Goal: Information Seeking & Learning: Find specific fact

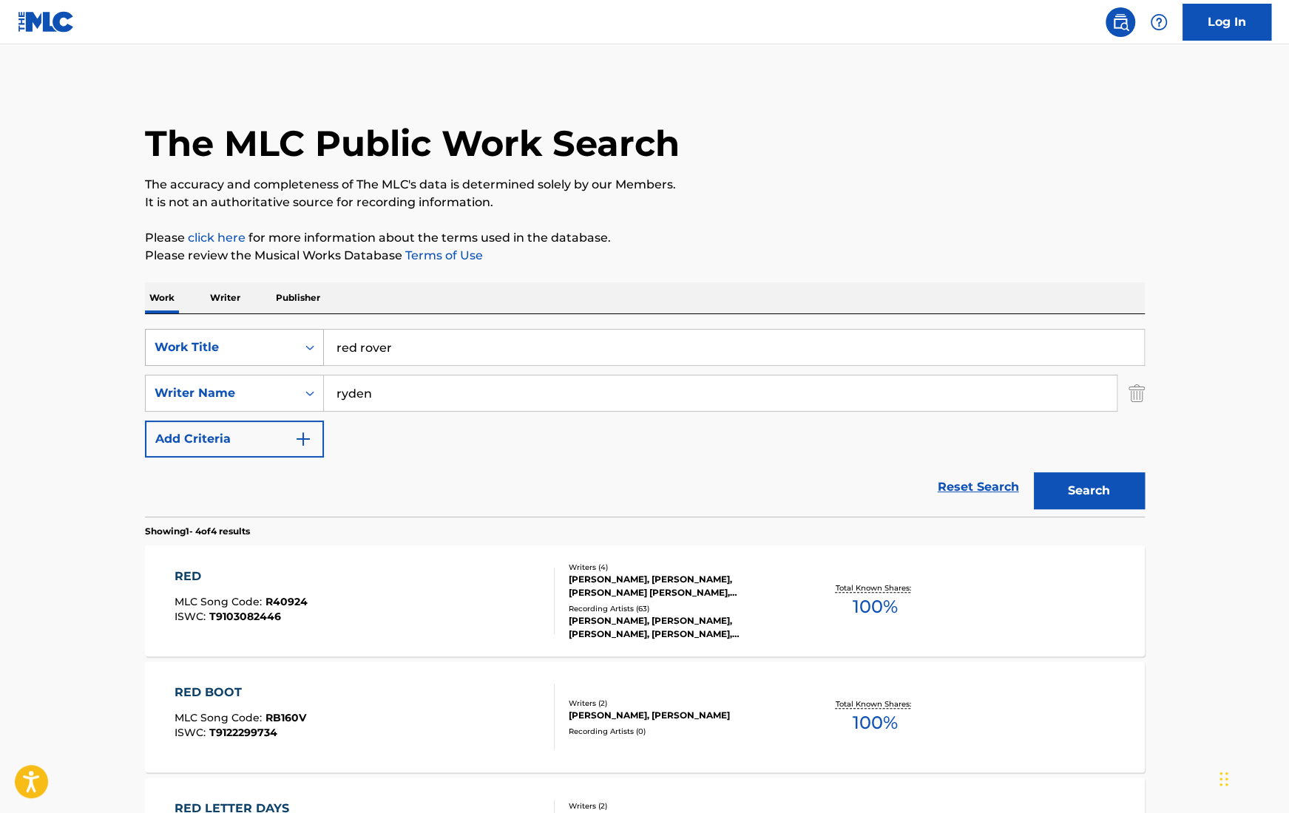
drag, startPoint x: 447, startPoint y: 350, endPoint x: 155, endPoint y: 330, distance: 292.8
click at [155, 330] on div "SearchWithCriteriaa1a45381-ab20-474a-94dd-6fc40f501601 Work Title red rover" at bounding box center [645, 347] width 1000 height 37
click at [1034, 472] on button "Search" at bounding box center [1089, 490] width 111 height 37
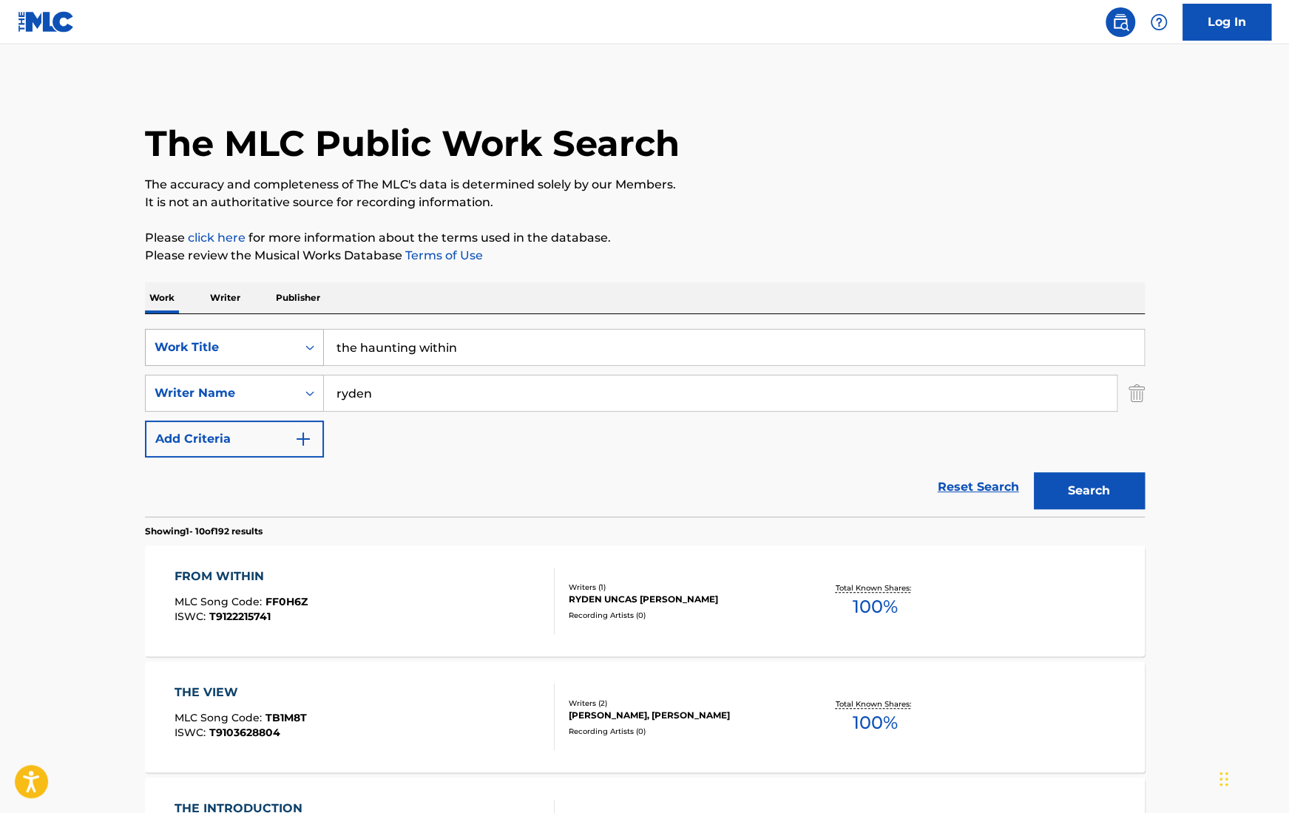
drag, startPoint x: 486, startPoint y: 342, endPoint x: 189, endPoint y: 342, distance: 297.9
click at [189, 342] on div "SearchWithCriteriaa1a45381-ab20-474a-94dd-6fc40f501601 Work Title the haunting …" at bounding box center [645, 347] width 1000 height 37
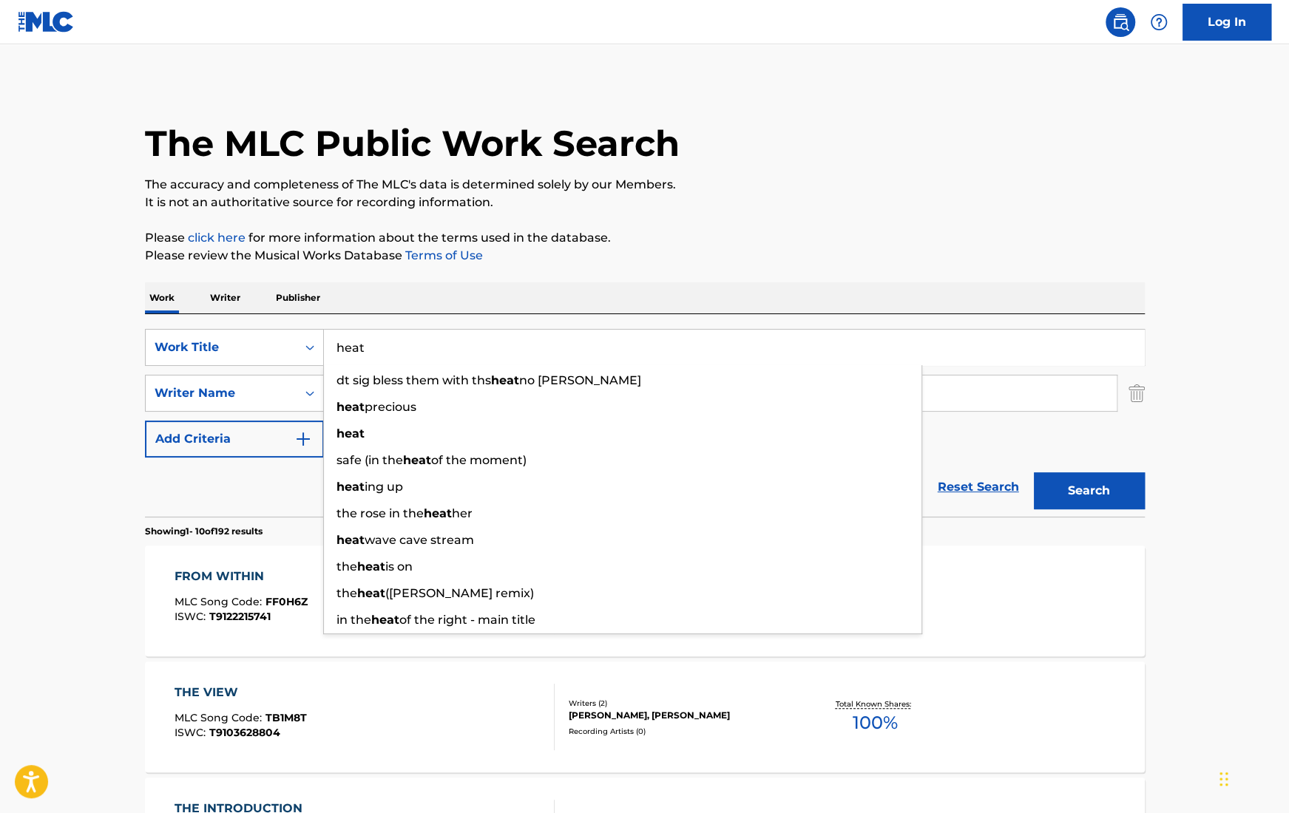
type input "heat"
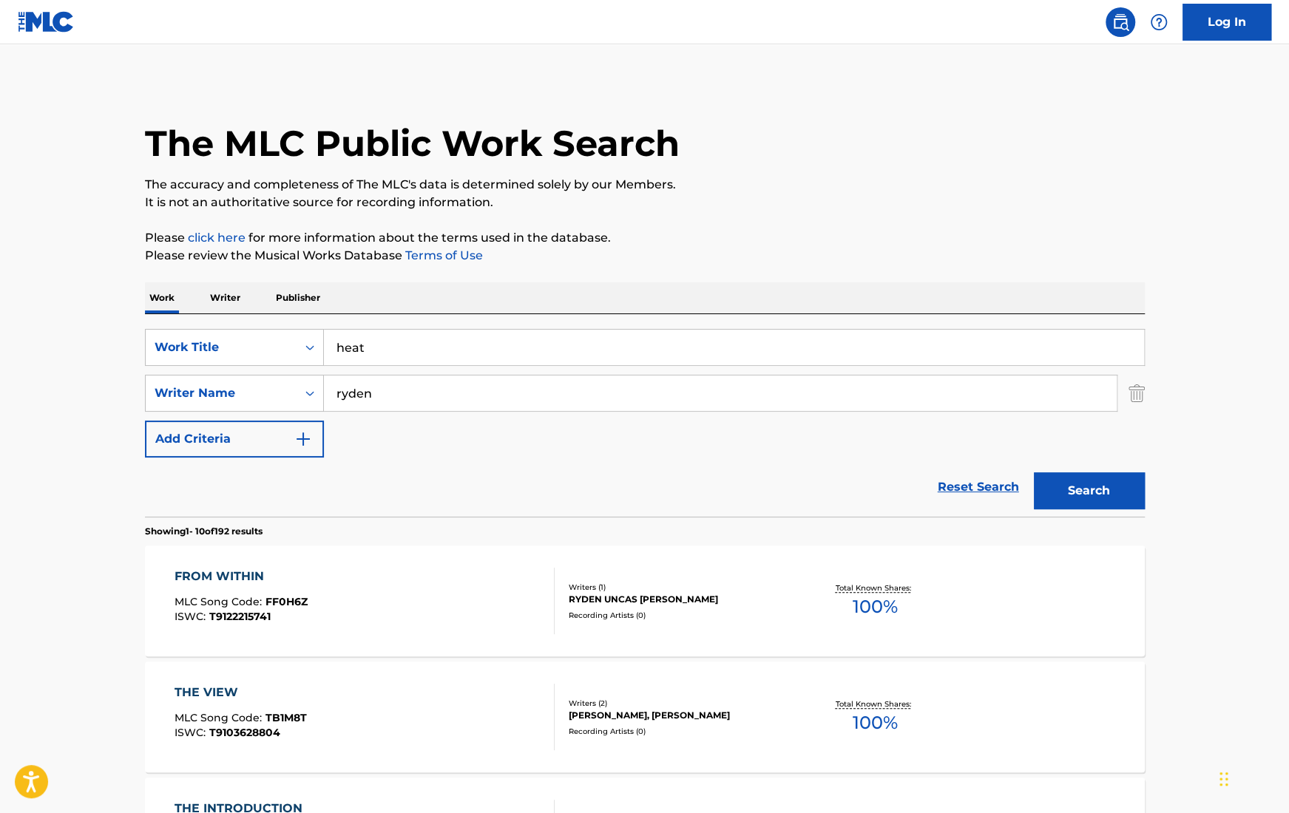
click at [439, 256] on link "Terms of Use" at bounding box center [442, 255] width 81 height 14
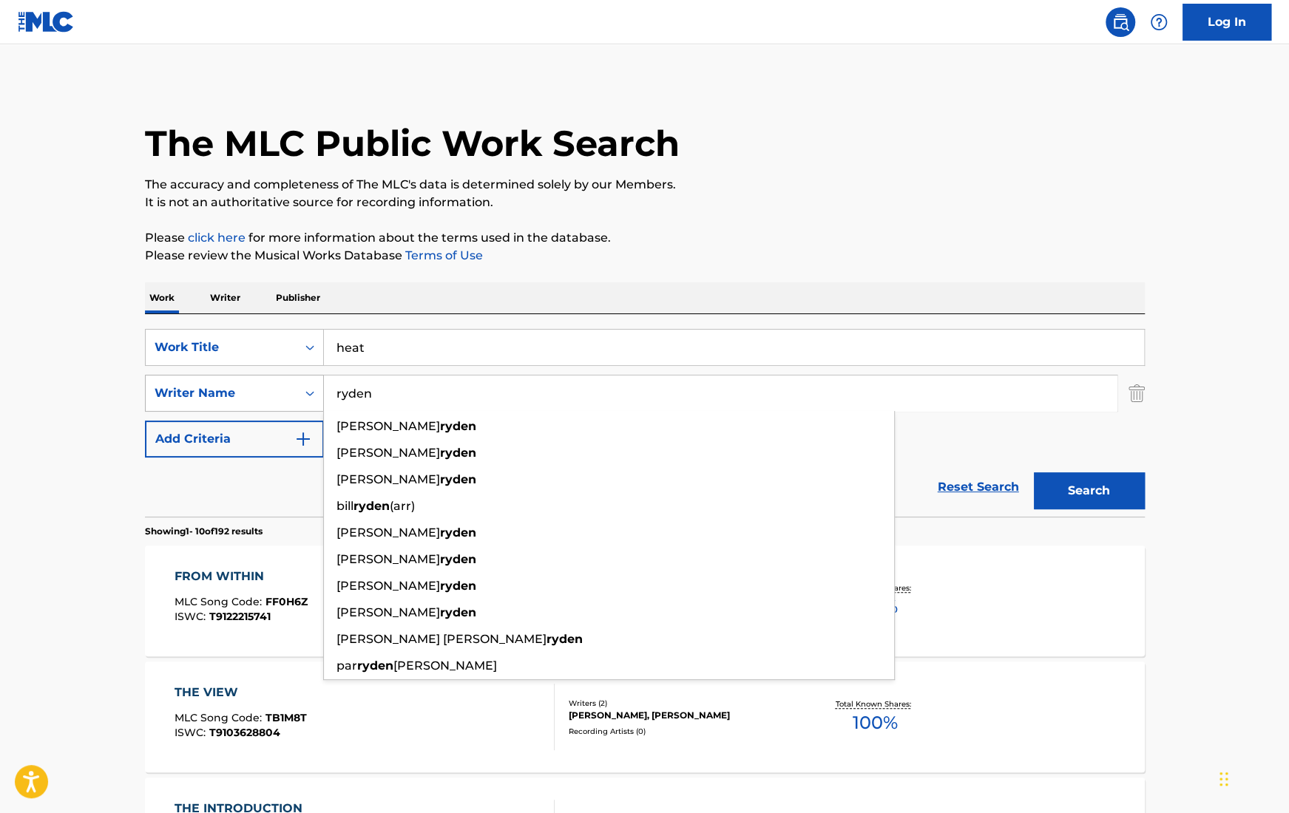
drag, startPoint x: 443, startPoint y: 405, endPoint x: 279, endPoint y: 404, distance: 163.4
click at [279, 404] on div "SearchWithCriteriad6a2aac7-db51-4e9e-ac7f-eada0ee9b2f8 Writer Name [PERSON_NAME…" at bounding box center [645, 393] width 1000 height 37
drag, startPoint x: 395, startPoint y: 396, endPoint x: 264, endPoint y: 367, distance: 134.0
click at [263, 367] on div "SearchWithCriteriaa1a45381-ab20-474a-94dd-6fc40f501601 Work Title heat SearchWi…" at bounding box center [645, 393] width 1000 height 129
paste input "Istrefaj"
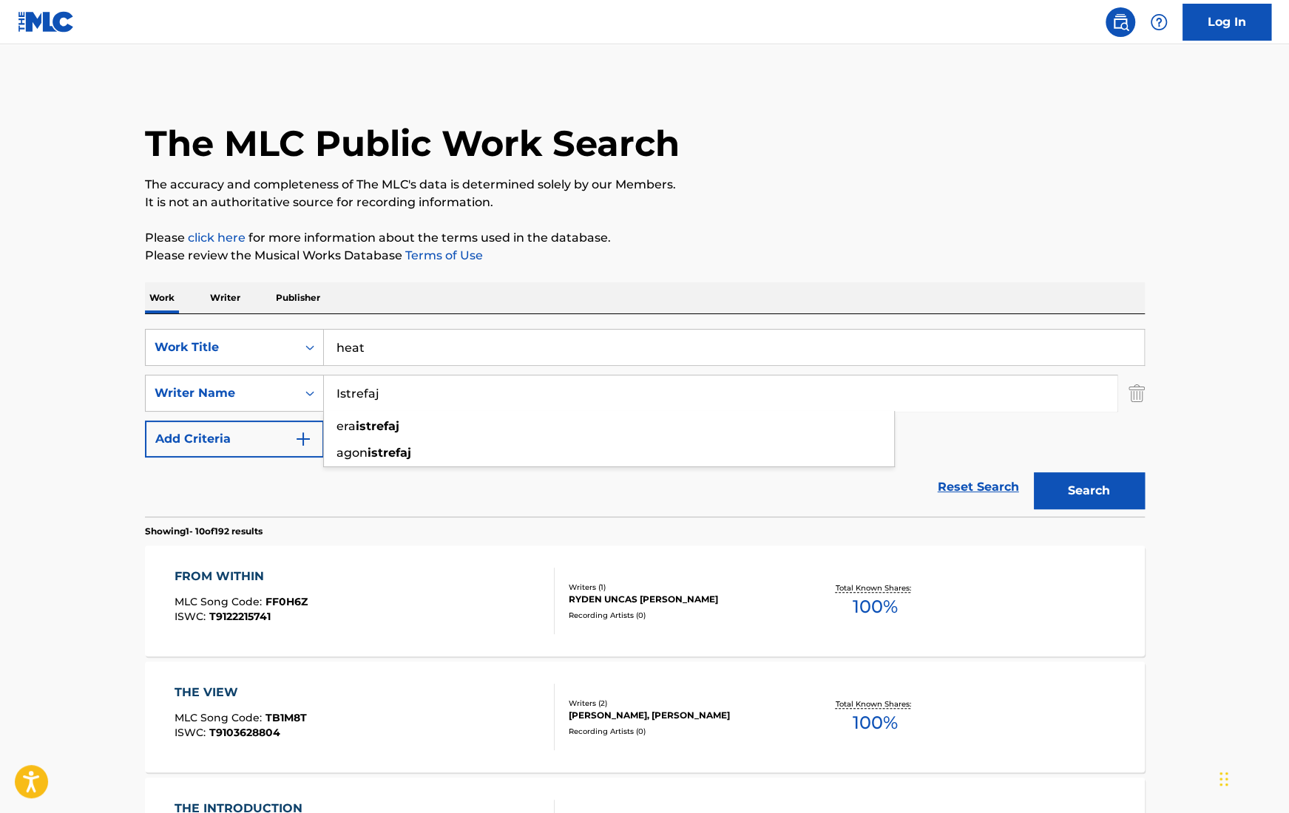
type input "Istrefaj"
click at [1034, 472] on button "Search" at bounding box center [1089, 490] width 111 height 37
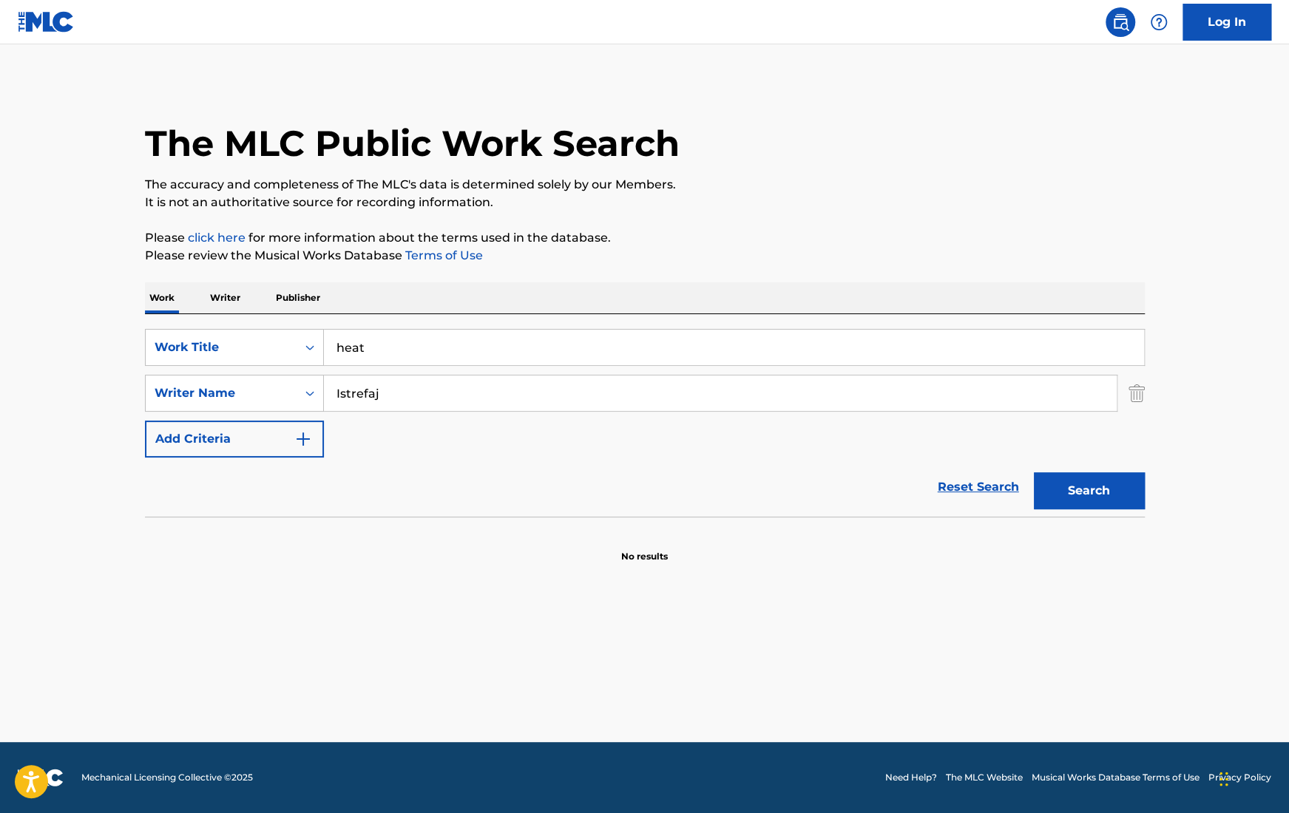
drag, startPoint x: 399, startPoint y: 392, endPoint x: 160, endPoint y: 367, distance: 240.0
click at [160, 367] on div "SearchWithCriteriaa1a45381-ab20-474a-94dd-6fc40f501601 Work Title heat SearchWi…" at bounding box center [645, 393] width 1000 height 129
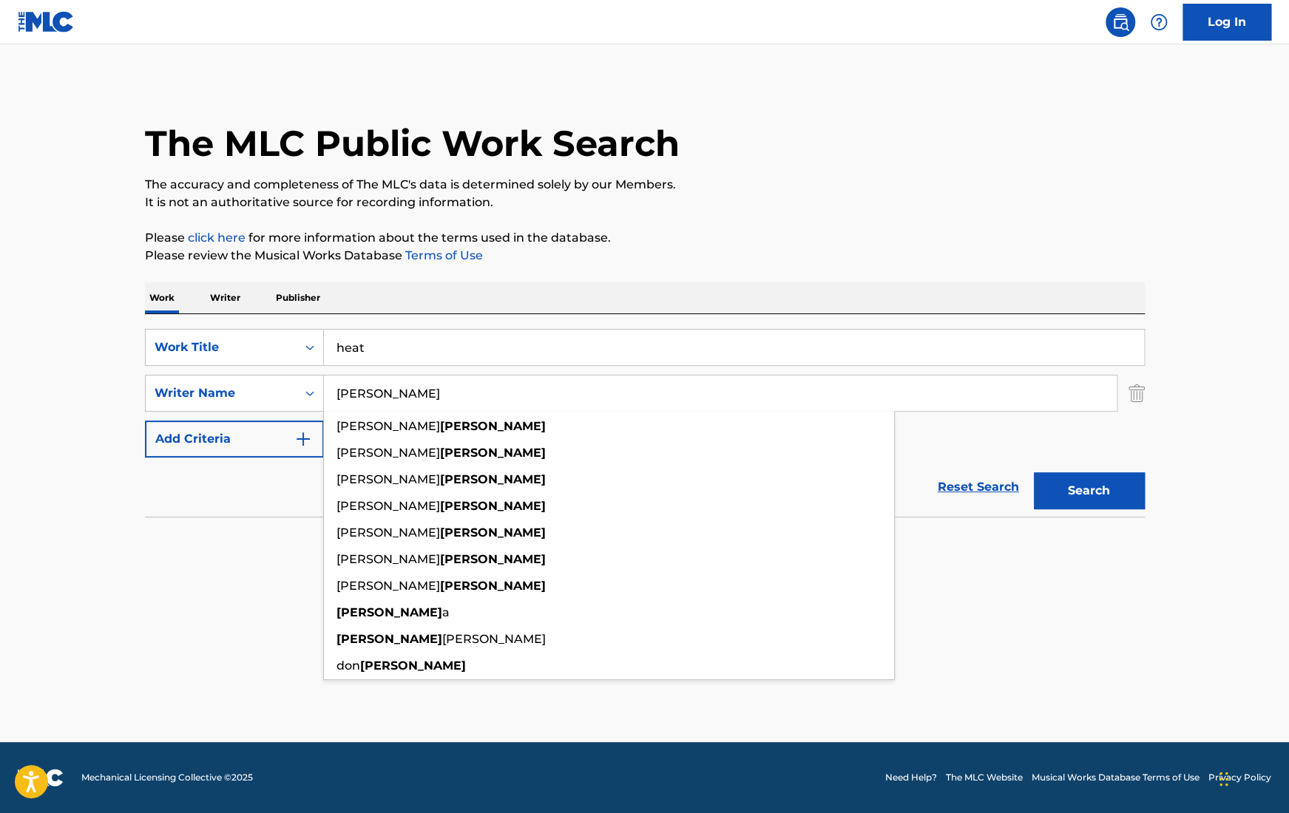
click at [1034, 472] on button "Search" at bounding box center [1089, 490] width 111 height 37
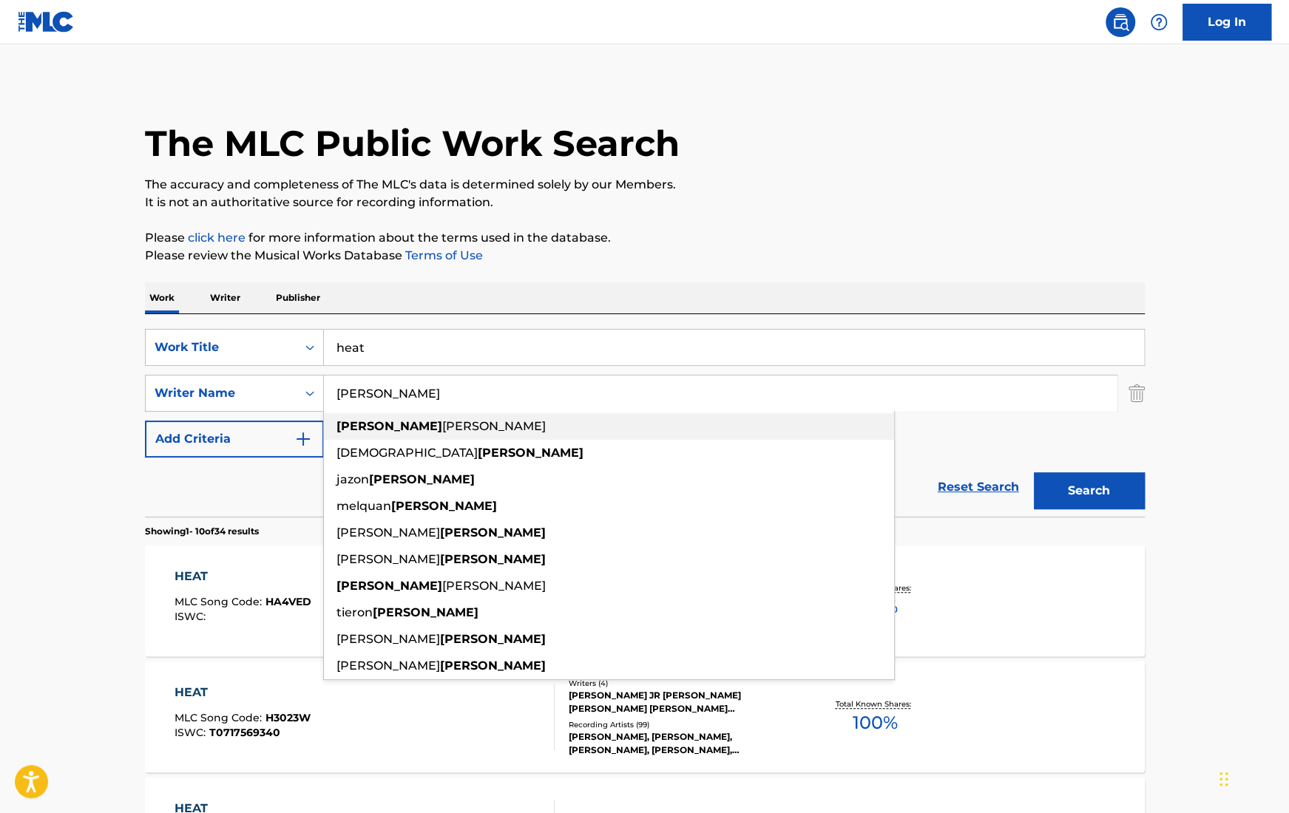
drag, startPoint x: 492, startPoint y: 384, endPoint x: 531, endPoint y: 424, distance: 55.9
click at [531, 411] on div "[PERSON_NAME] [PERSON_NAME] saayid [PERSON_NAME] [PERSON_NAME] [PERSON_NAME] [P…" at bounding box center [720, 393] width 793 height 35
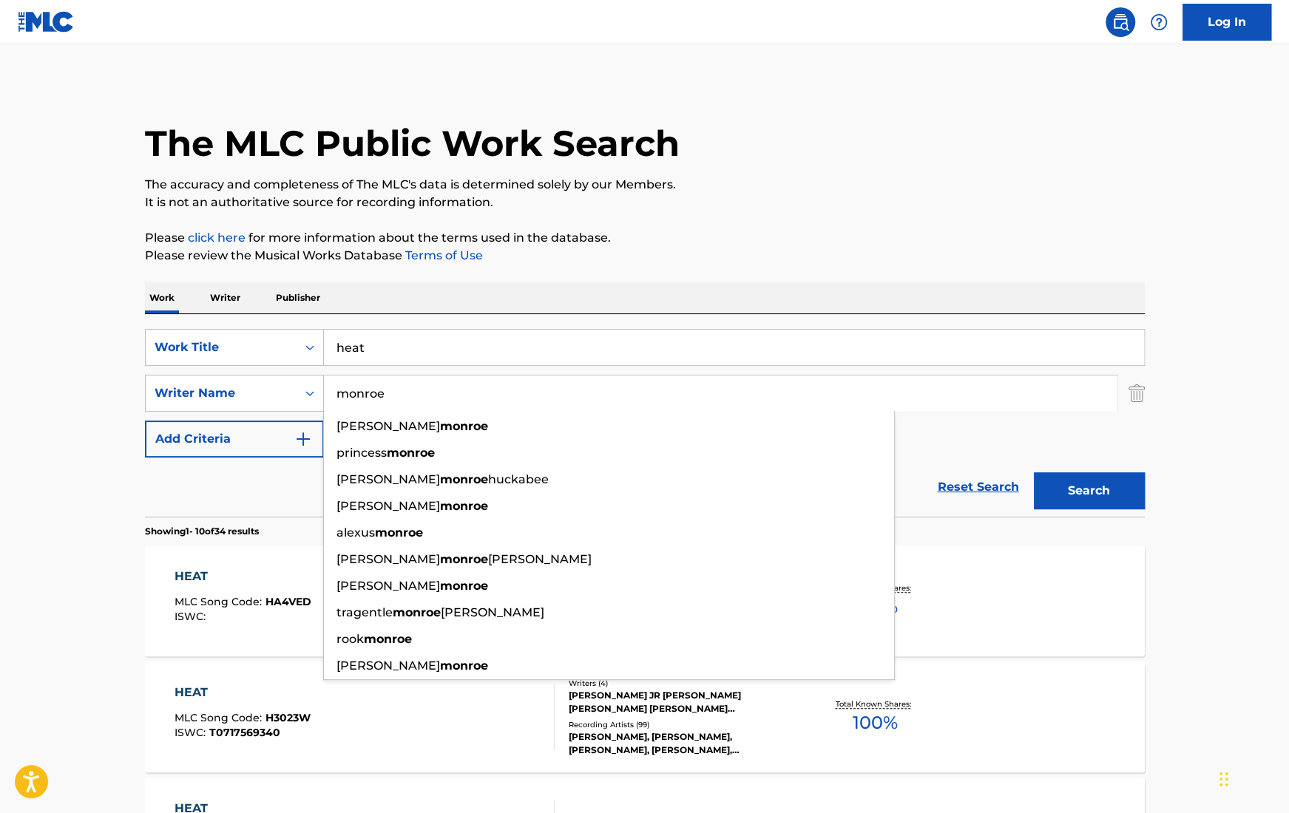
type input "monroe"
click at [1034, 472] on button "Search" at bounding box center [1089, 490] width 111 height 37
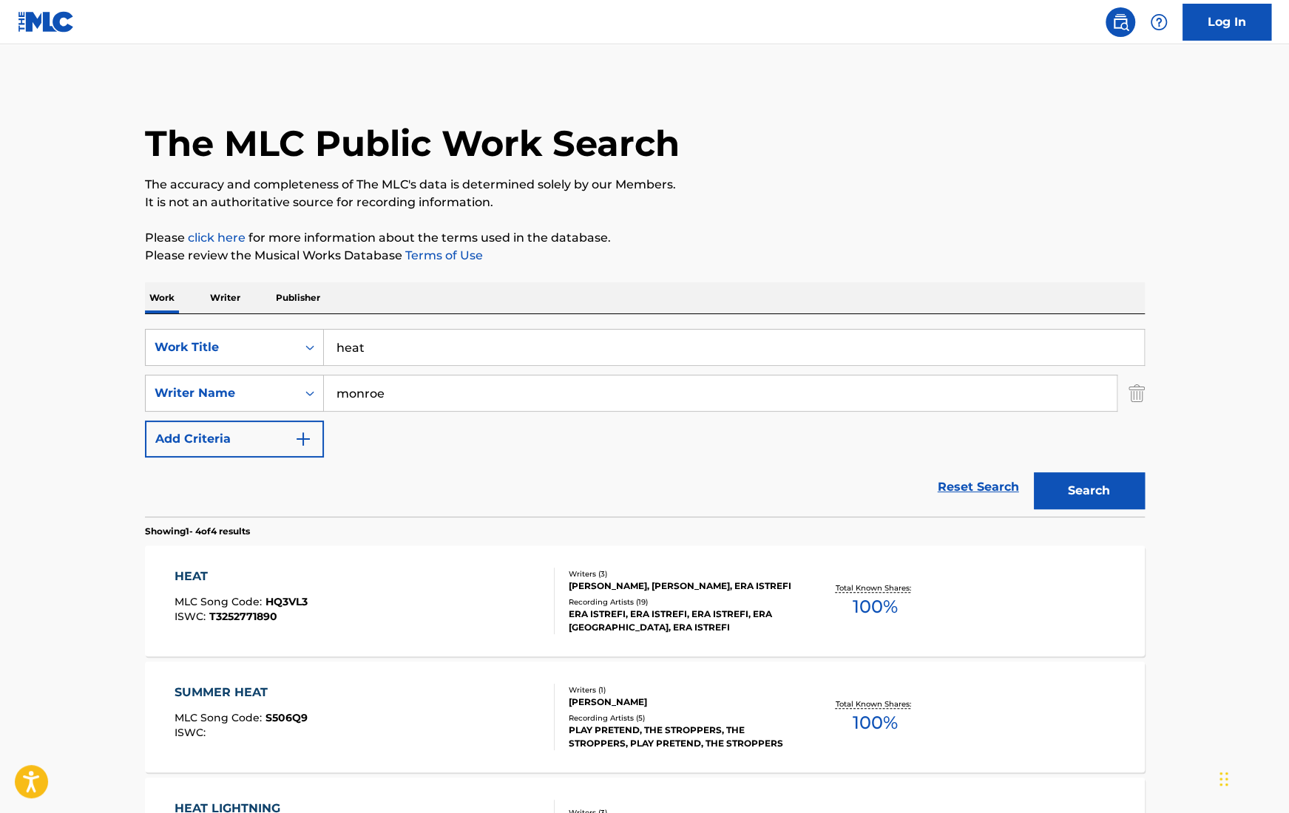
click at [695, 606] on div "Recording Artists ( 19 )" at bounding box center [680, 602] width 223 height 11
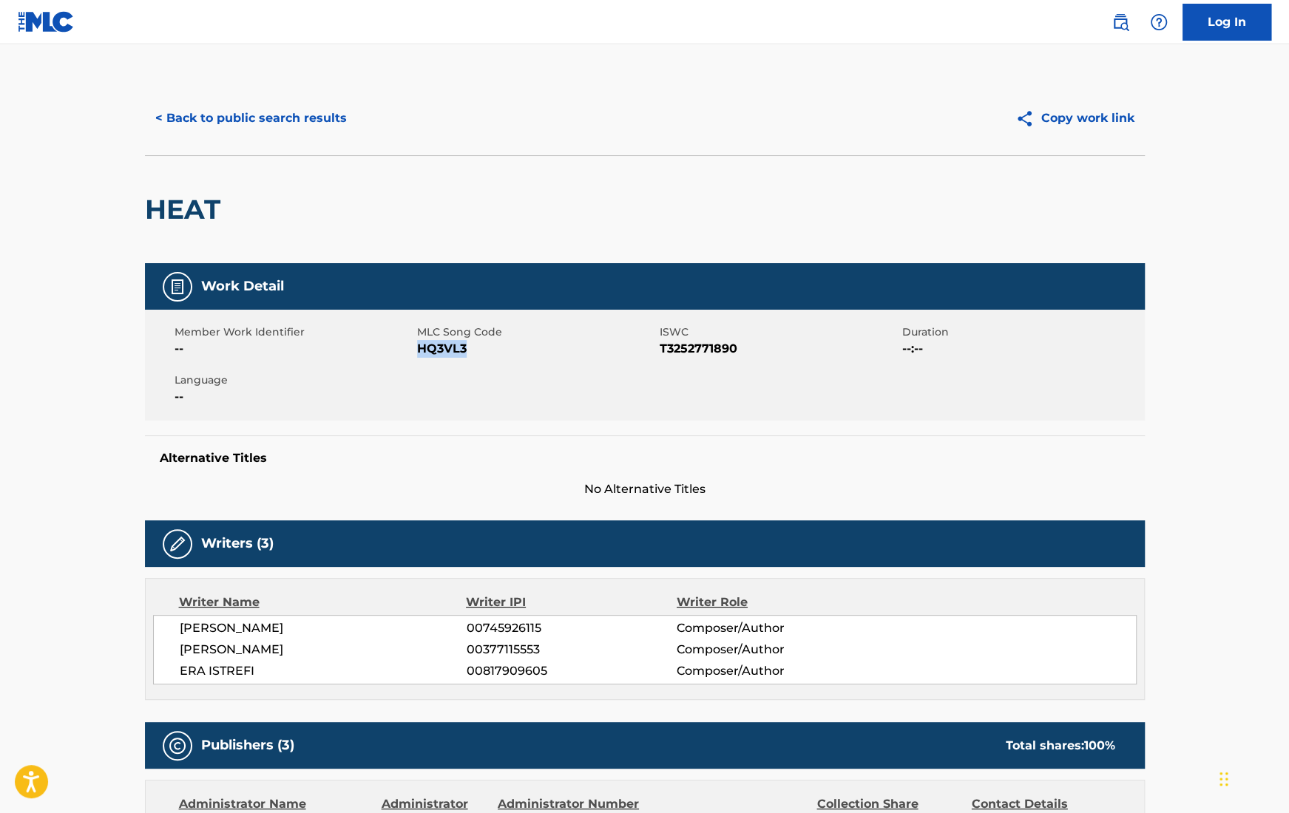
drag, startPoint x: 416, startPoint y: 348, endPoint x: 528, endPoint y: 348, distance: 111.6
click at [528, 348] on span "HQ3VL3" at bounding box center [536, 349] width 239 height 18
copy span "HQ3VL3"
click at [288, 125] on button "< Back to public search results" at bounding box center [251, 118] width 212 height 37
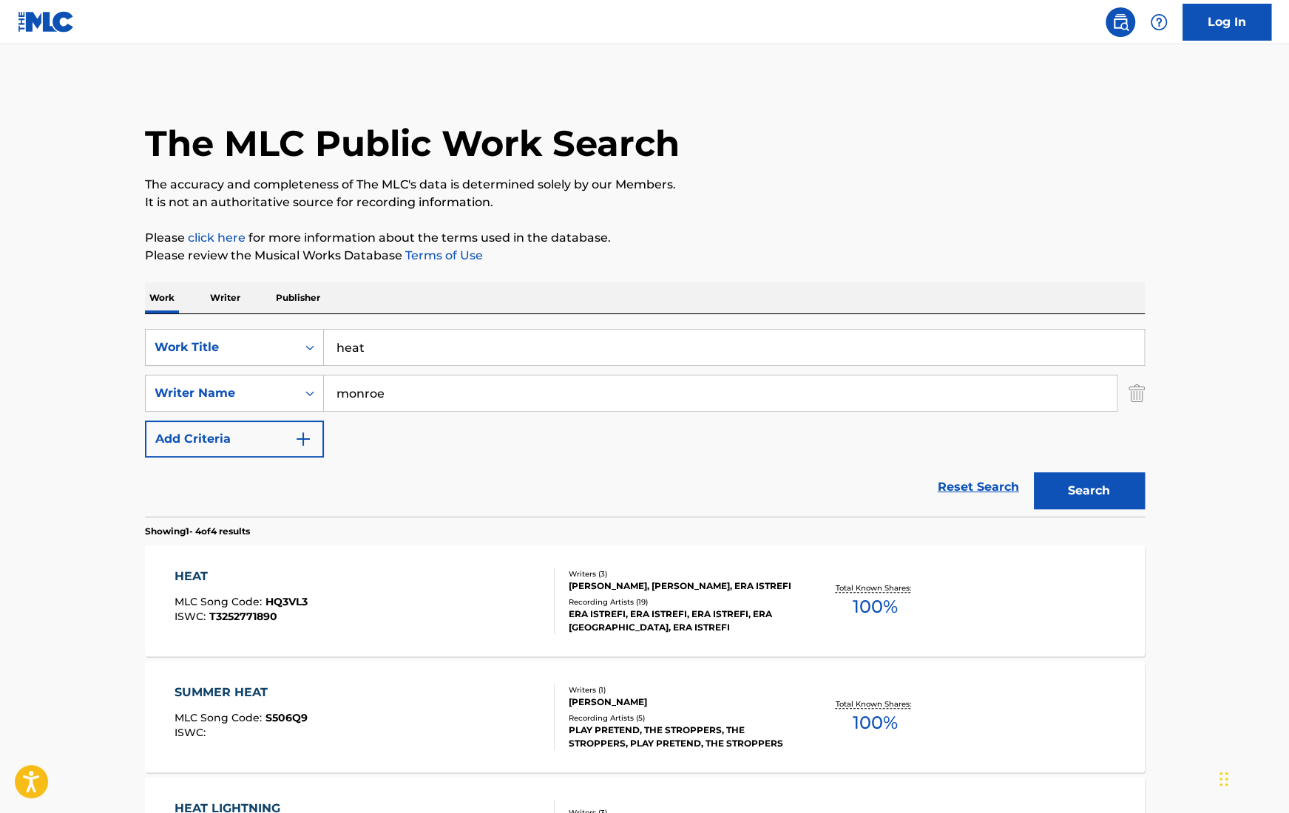
drag, startPoint x: 384, startPoint y: 350, endPoint x: 59, endPoint y: 330, distance: 326.0
click at [80, 335] on main "The MLC Public Work Search The accuracy and completeness of The MLC's data is d…" at bounding box center [644, 562] width 1289 height 1037
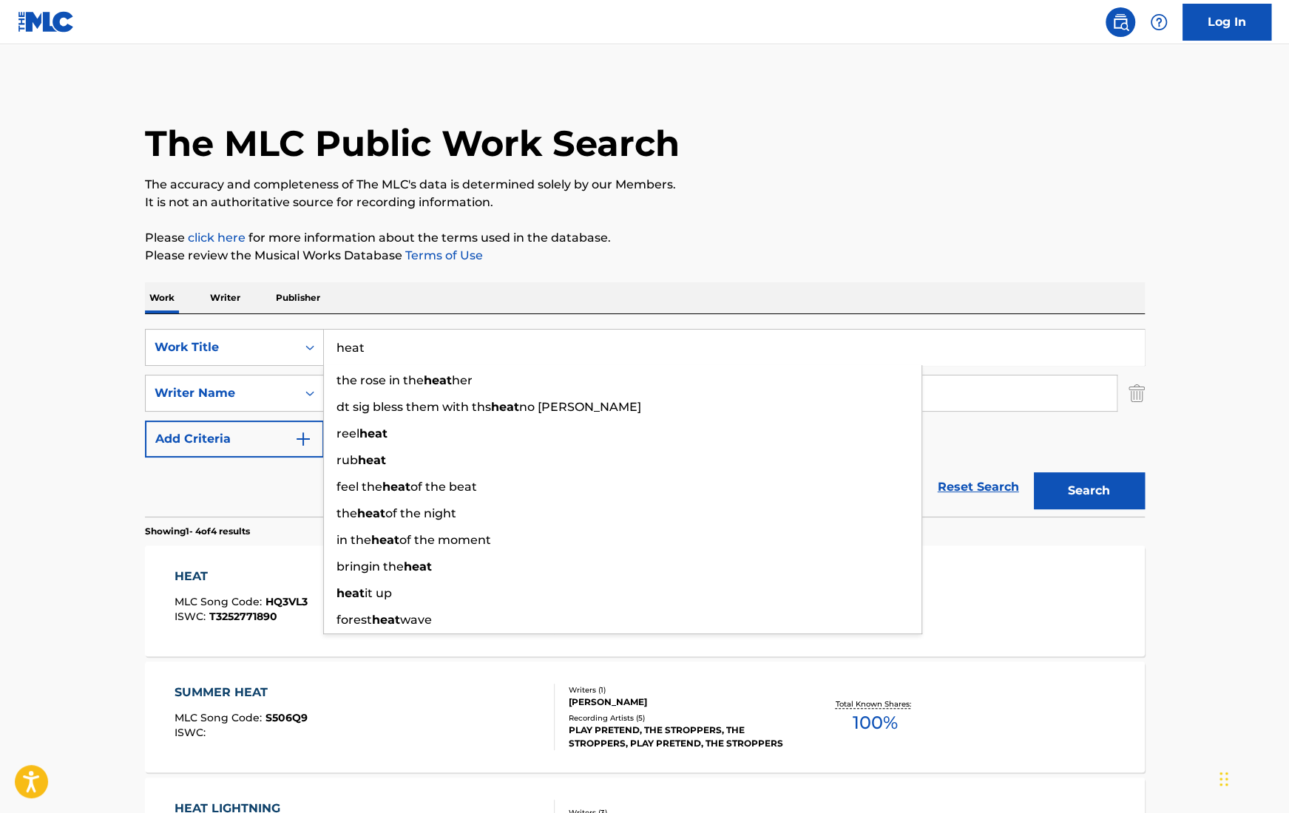
paste input "Regresa a Mi"
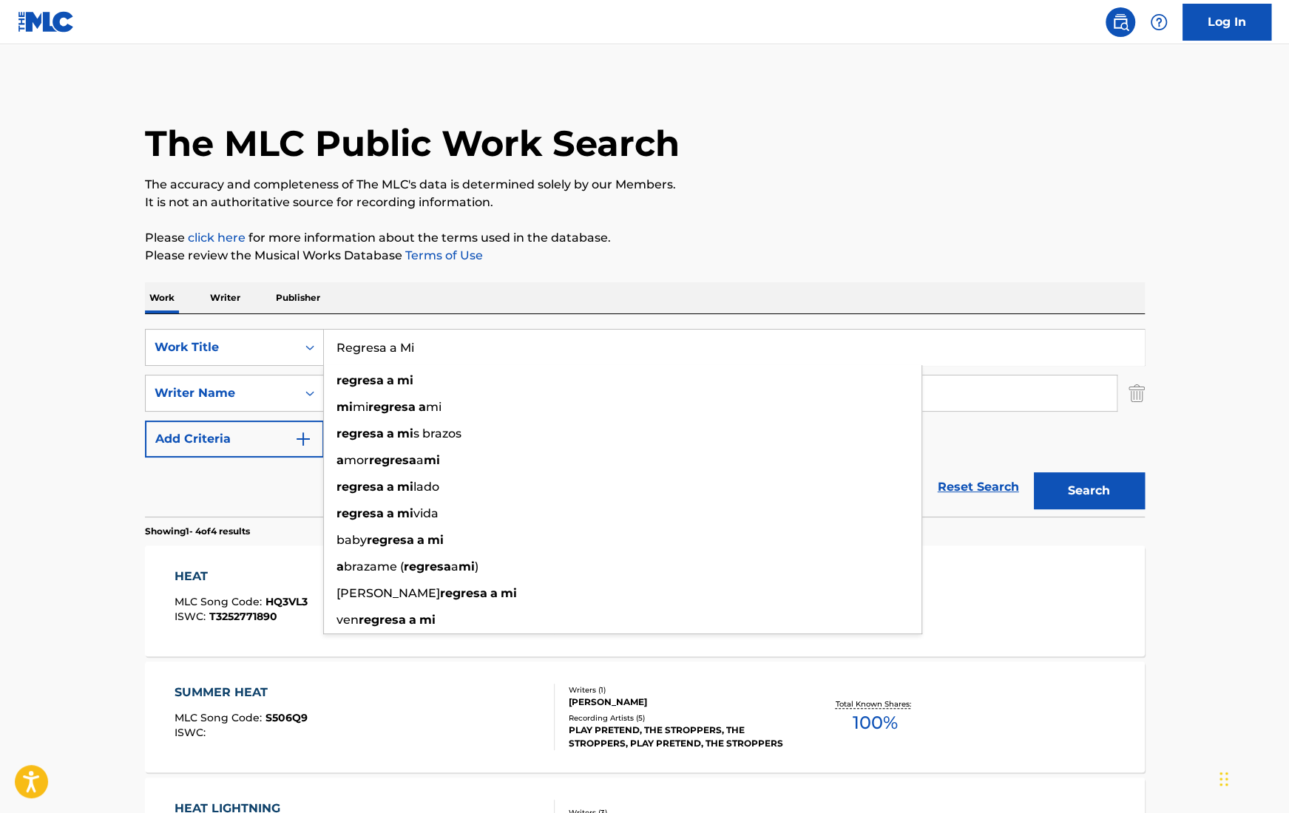
type input "Regresa a Mi"
click at [875, 183] on p "The accuracy and completeness of The MLC's data is determined solely by our Mem…" at bounding box center [645, 185] width 1000 height 18
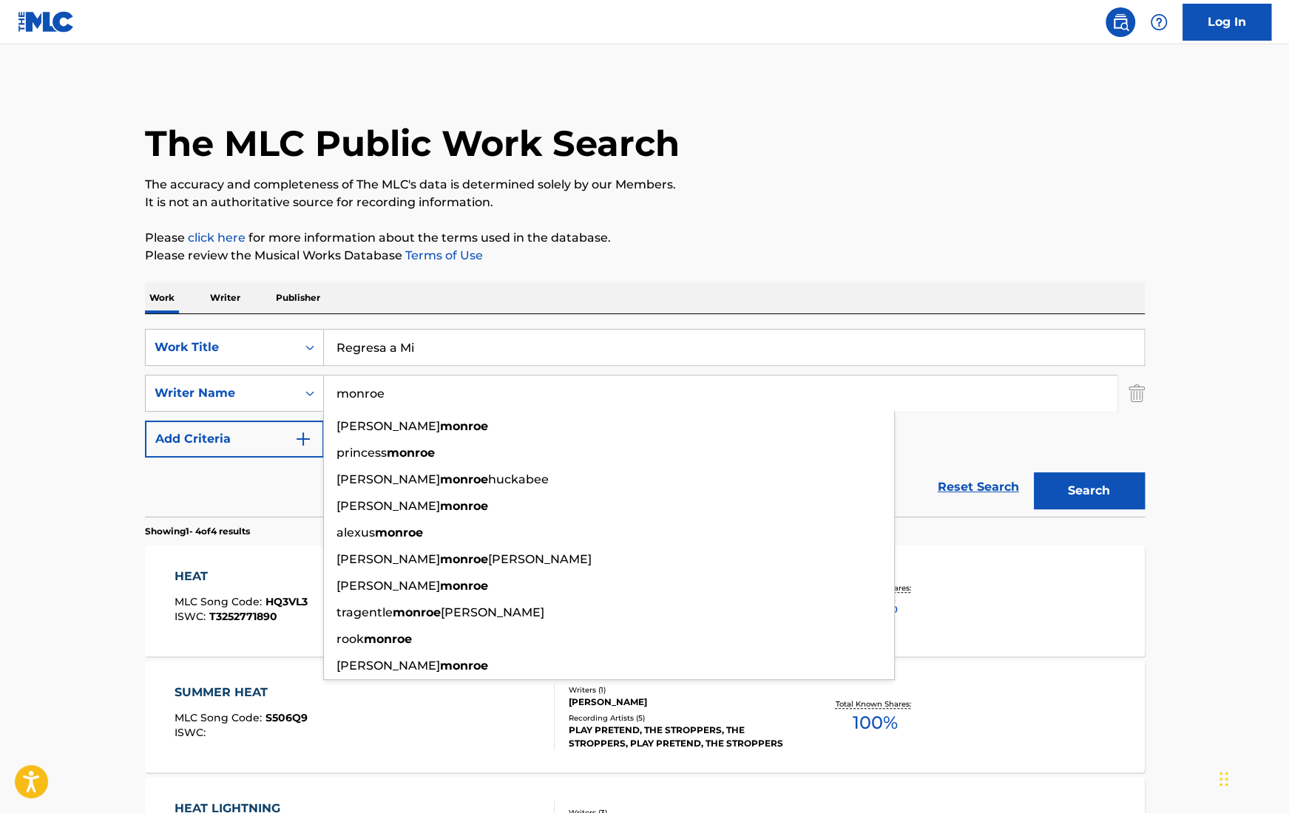
drag, startPoint x: 586, startPoint y: 396, endPoint x: 330, endPoint y: 392, distance: 256.6
click at [330, 392] on input "monroe" at bounding box center [720, 393] width 793 height 35
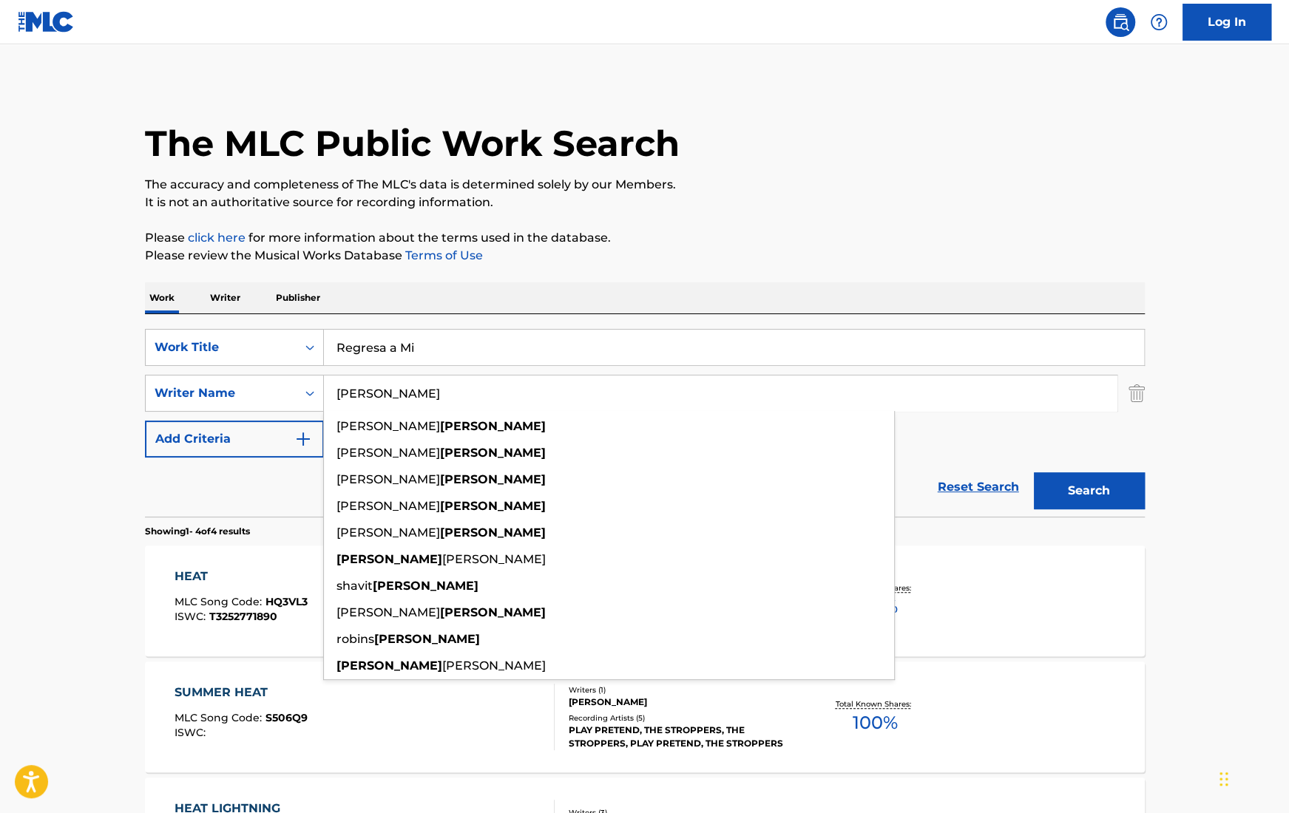
type input "[PERSON_NAME]"
click at [1074, 496] on button "Search" at bounding box center [1089, 490] width 111 height 37
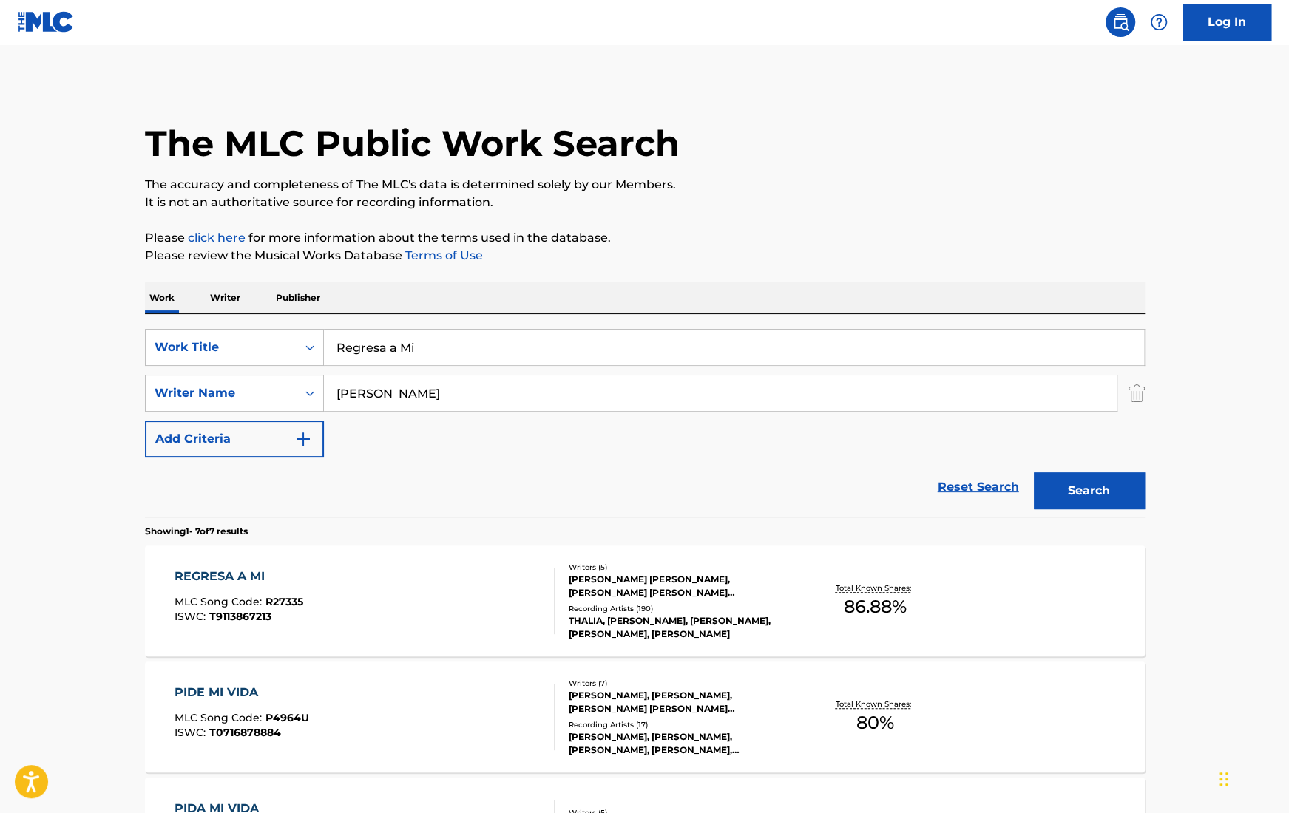
click at [733, 573] on div "Writers ( 5 )" at bounding box center [680, 567] width 223 height 11
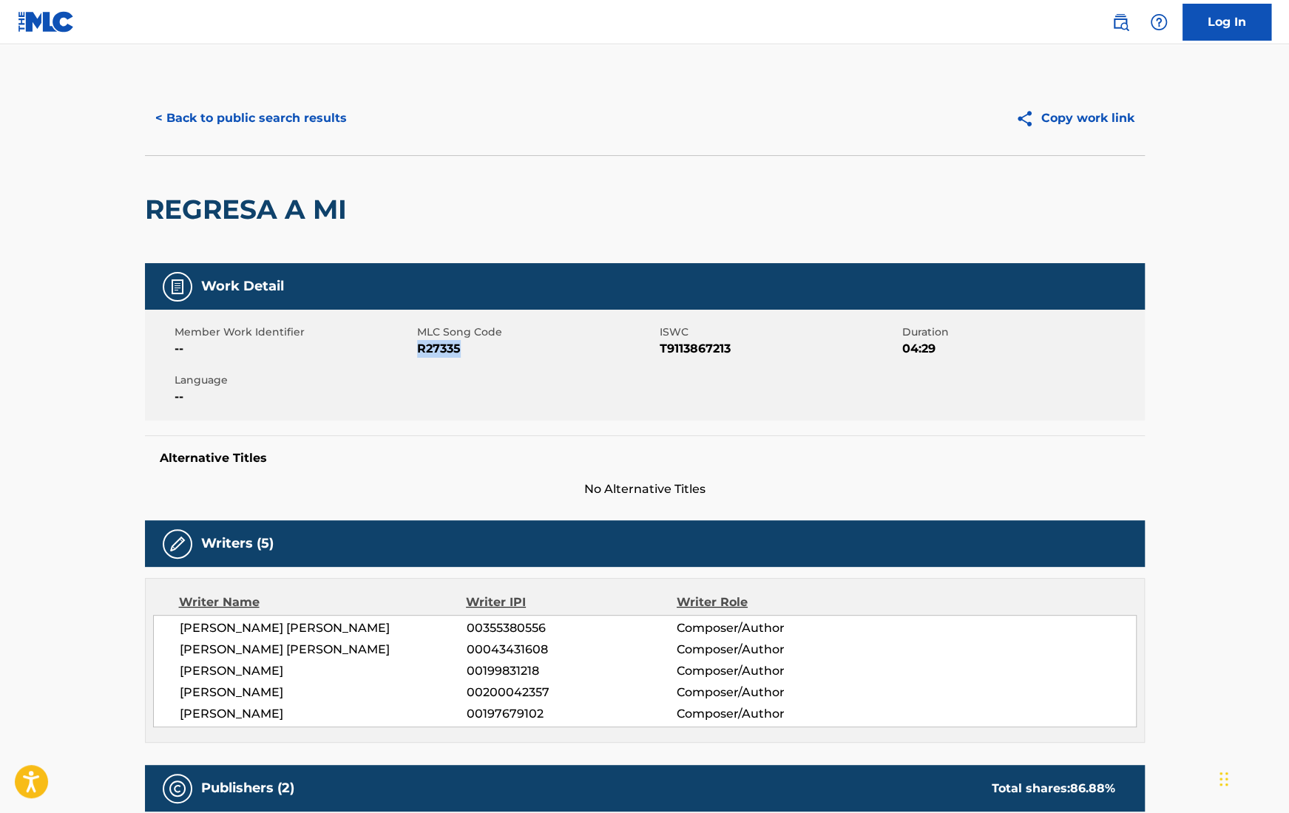
drag, startPoint x: 418, startPoint y: 348, endPoint x: 492, endPoint y: 348, distance: 73.2
click at [492, 348] on span "R27335" at bounding box center [536, 349] width 239 height 18
copy span "R27335"
